Goal: Task Accomplishment & Management: Use online tool/utility

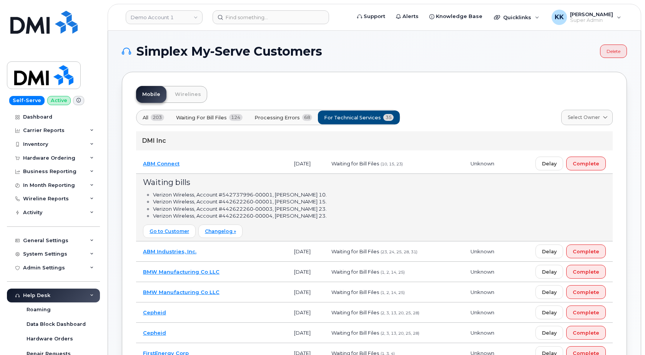
scroll to position [39, 0]
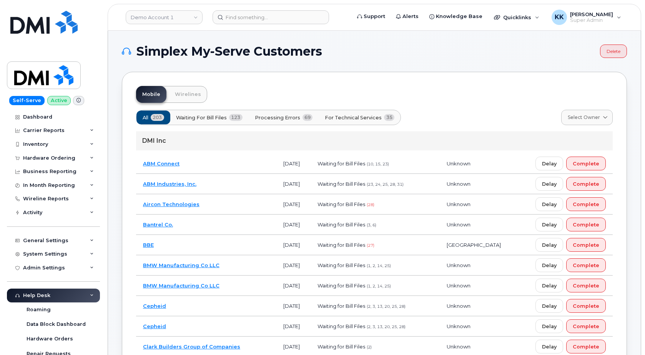
click at [274, 114] on span "Processing Errors" at bounding box center [277, 117] width 45 height 7
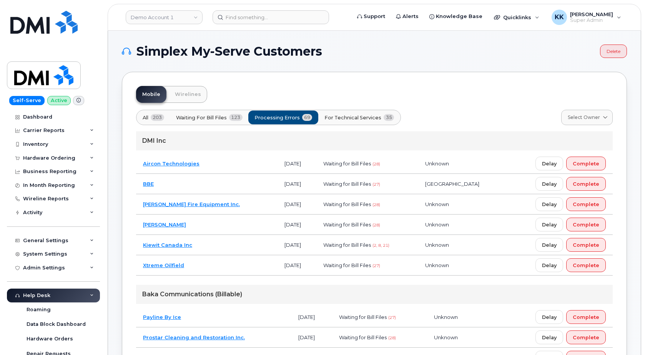
click at [353, 122] on button "For Technical Services 35" at bounding box center [359, 118] width 83 height 14
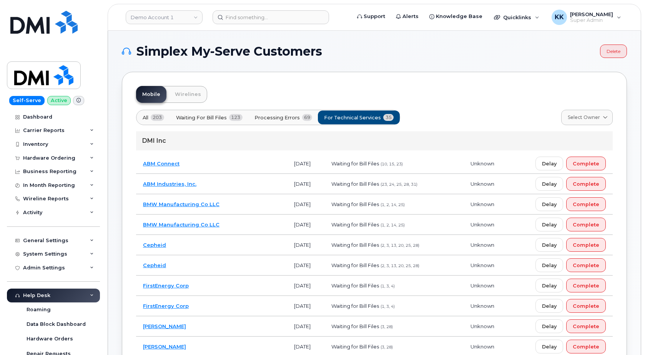
click at [214, 163] on td "ABM Connect" at bounding box center [211, 164] width 151 height 20
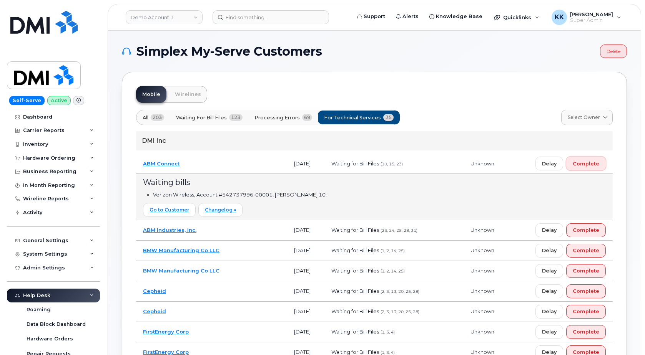
click at [585, 162] on span "Complete" at bounding box center [585, 163] width 27 height 7
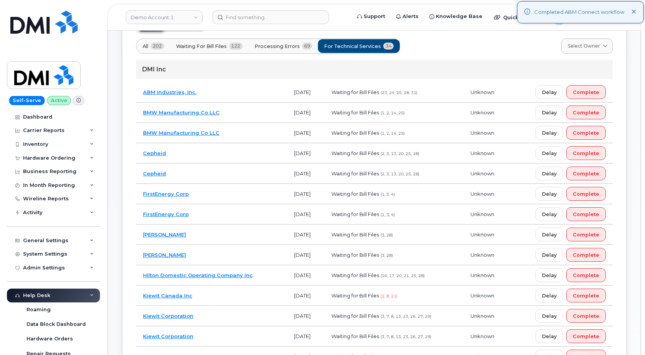
scroll to position [78, 0]
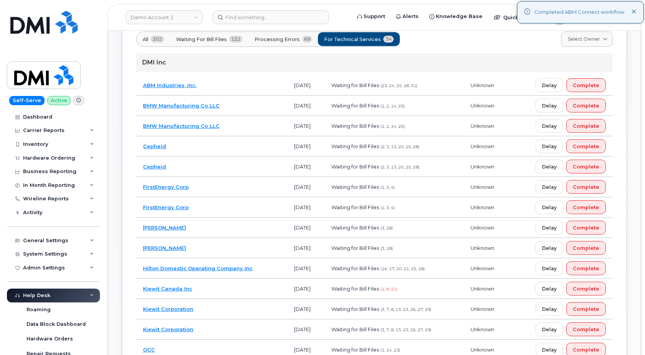
click at [217, 206] on td "FirstEnergy Corp" at bounding box center [211, 207] width 151 height 20
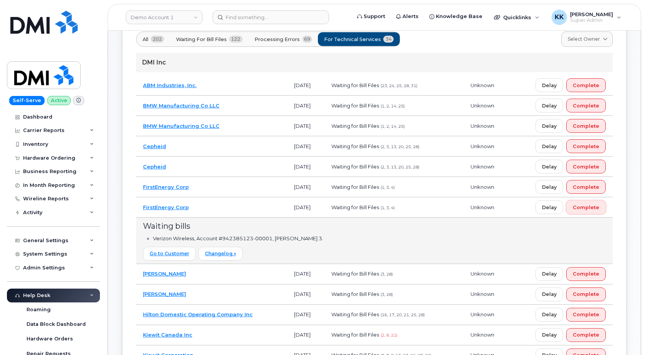
click at [591, 209] on span "Complete" at bounding box center [585, 207] width 27 height 7
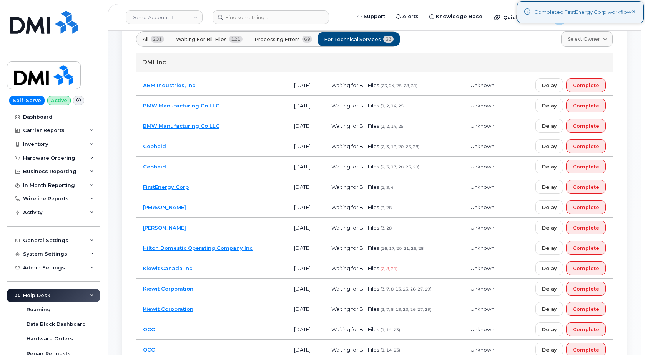
click at [224, 164] on td "Cepheid" at bounding box center [211, 167] width 151 height 20
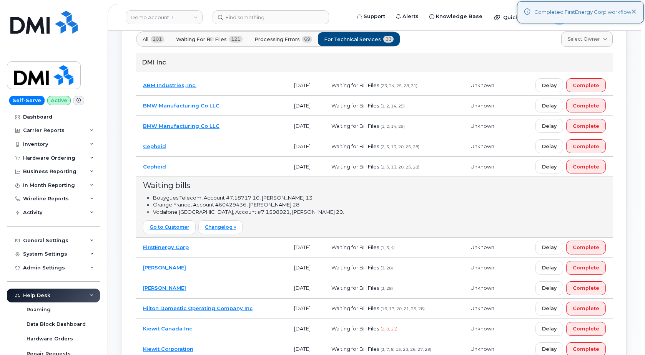
click at [224, 164] on td "Cepheid" at bounding box center [211, 167] width 151 height 20
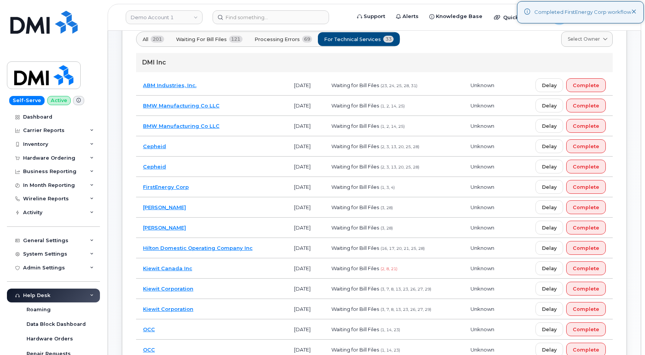
click at [250, 105] on td "BMW Manufacturing Co LLC" at bounding box center [211, 106] width 151 height 20
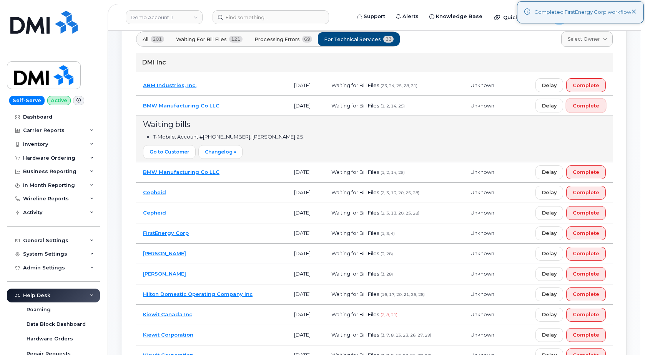
click at [596, 109] on button "Complete" at bounding box center [586, 106] width 40 height 14
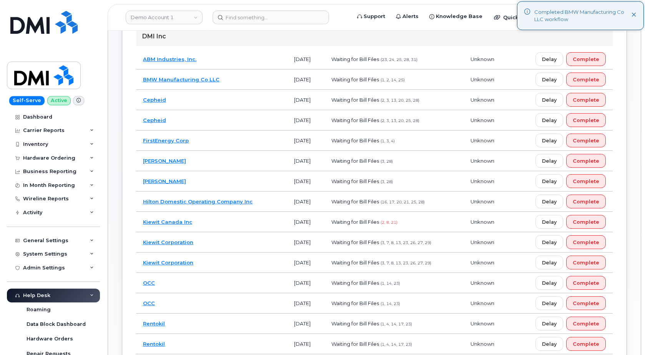
scroll to position [118, 0]
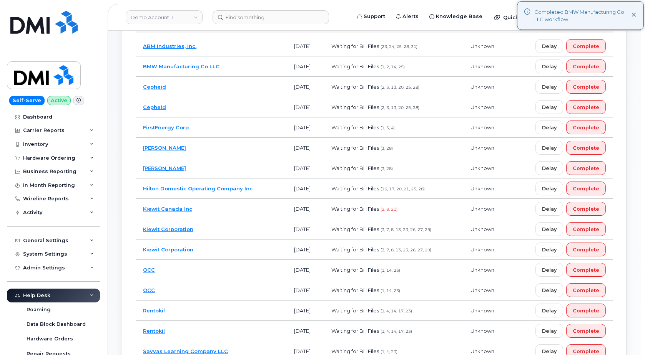
click at [252, 171] on td "Gannett Fleming" at bounding box center [211, 168] width 151 height 20
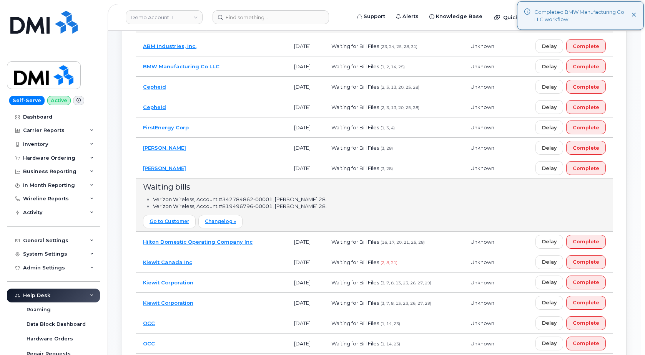
click at [252, 171] on td "Gannett Fleming" at bounding box center [211, 168] width 151 height 20
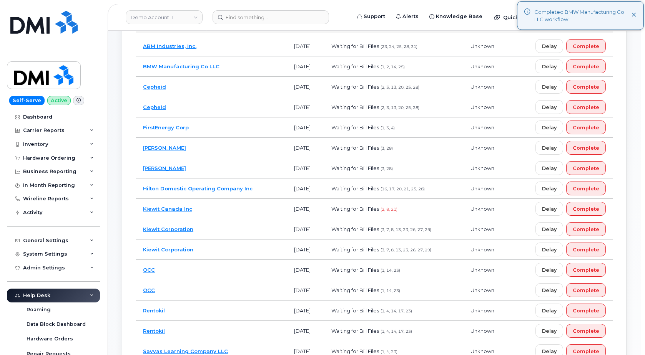
click at [234, 207] on td "Kiewit Canada Inc" at bounding box center [211, 209] width 151 height 20
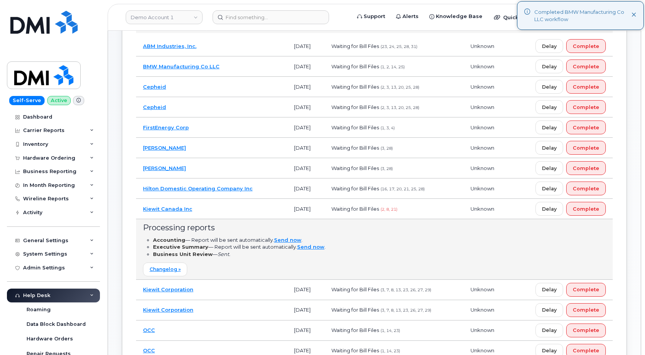
click at [234, 207] on td "Kiewit Canada Inc" at bounding box center [211, 209] width 151 height 20
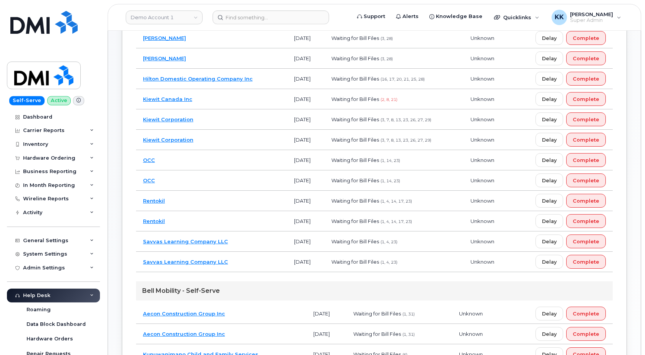
scroll to position [235, 0]
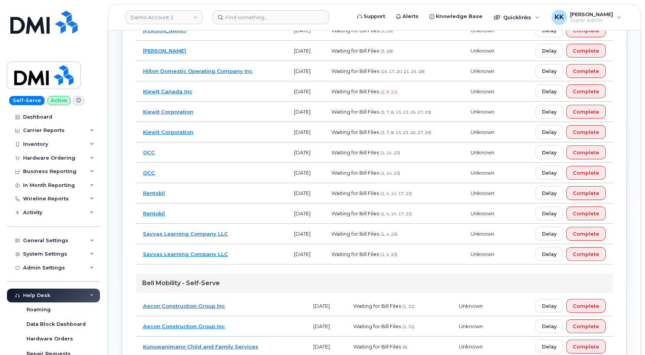
click at [247, 230] on td "Savvas Learning Company LLC" at bounding box center [211, 234] width 151 height 20
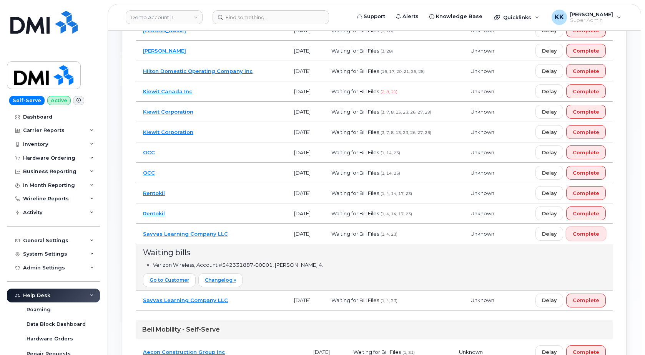
click at [605, 232] on button "Complete" at bounding box center [586, 234] width 40 height 14
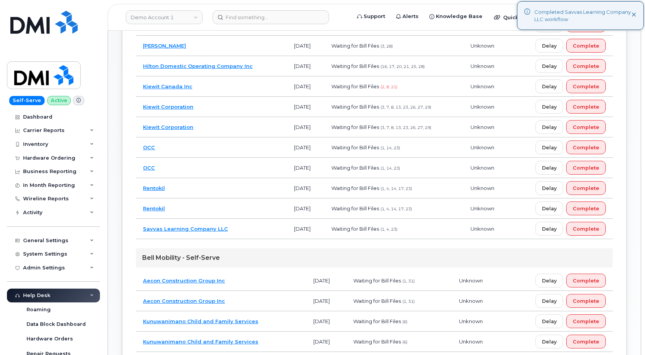
scroll to position [0, 0]
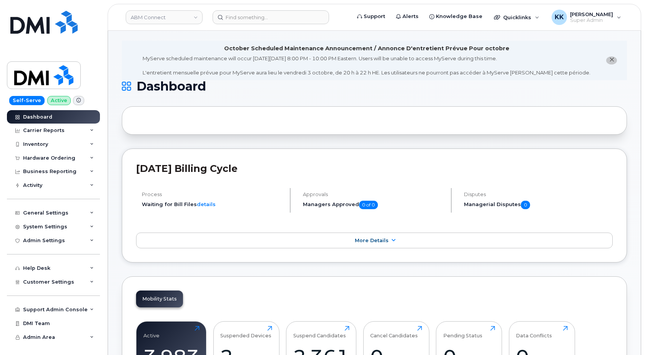
scroll to position [1060, 0]
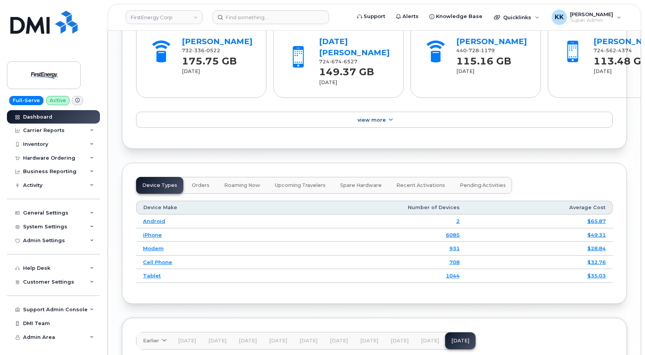
scroll to position [1115, 0]
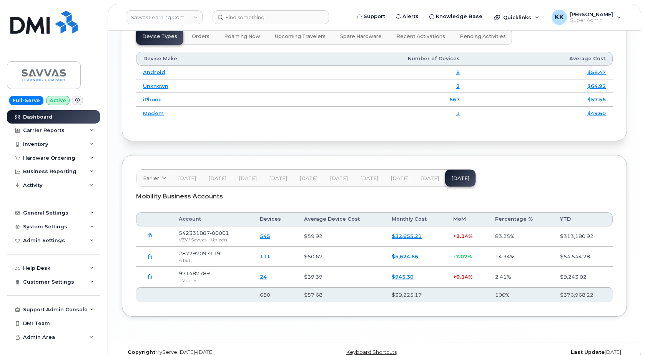
scroll to position [1080, 0]
